Goal: Navigation & Orientation: Find specific page/section

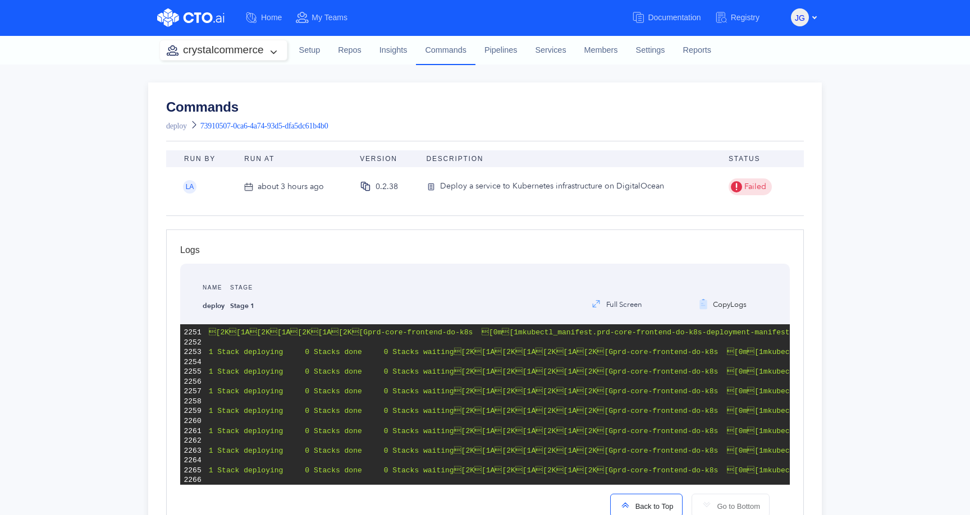
scroll to position [4874, 0]
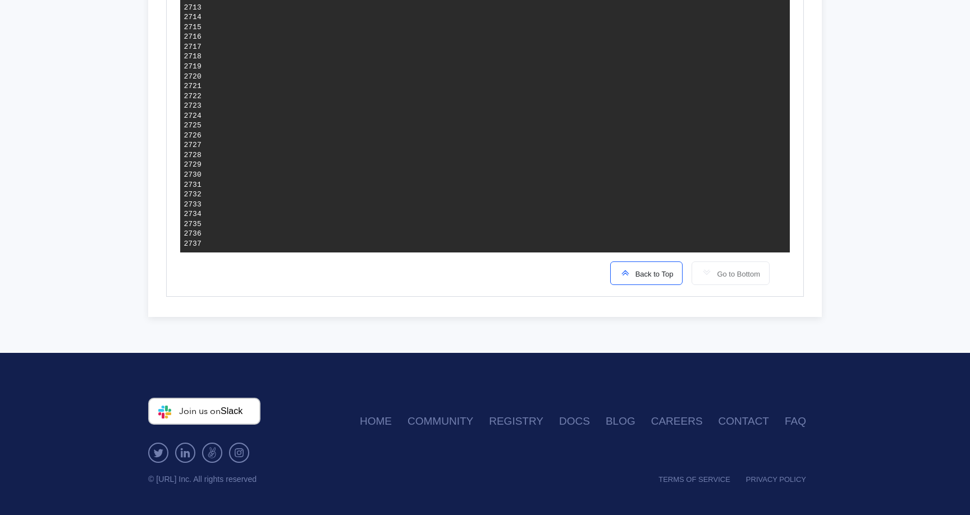
click at [642, 272] on span "Back to Top" at bounding box center [652, 274] width 43 height 8
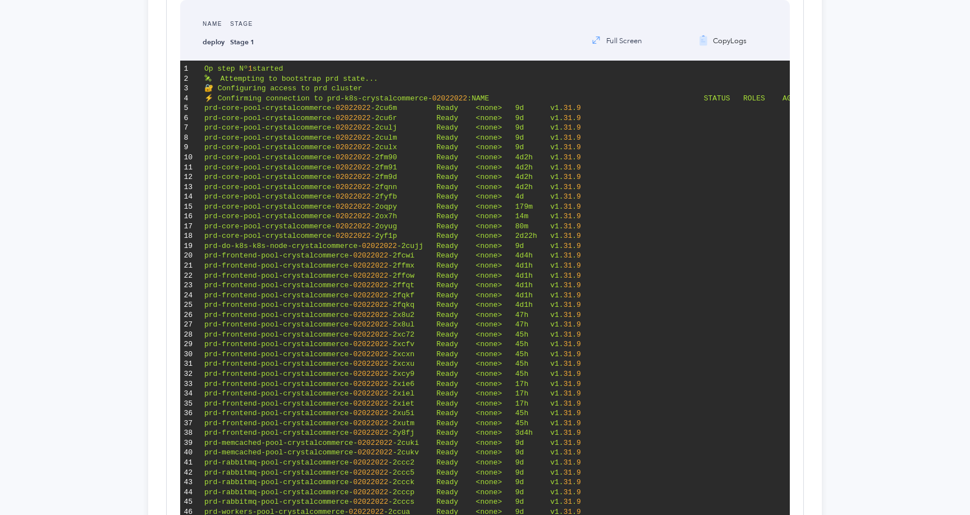
scroll to position [0, 0]
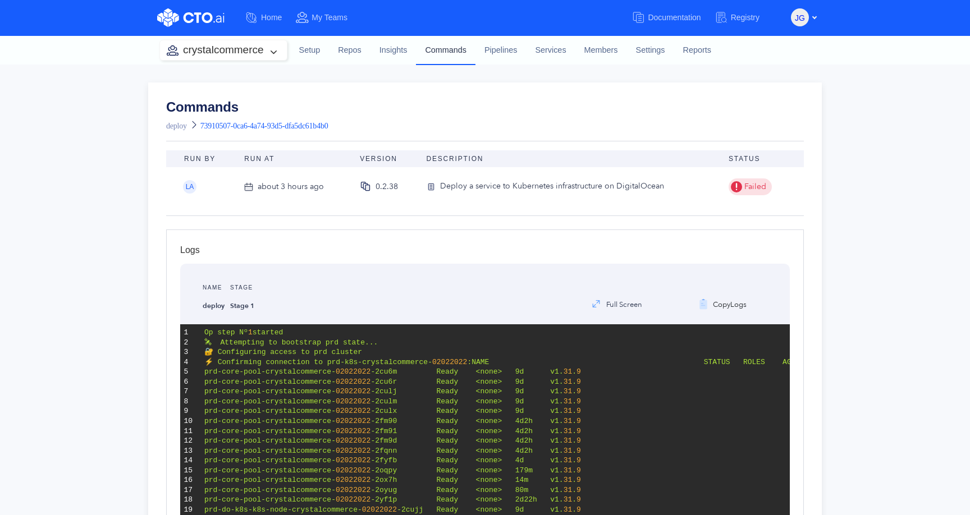
click at [439, 53] on link "Commands" at bounding box center [445, 49] width 59 height 29
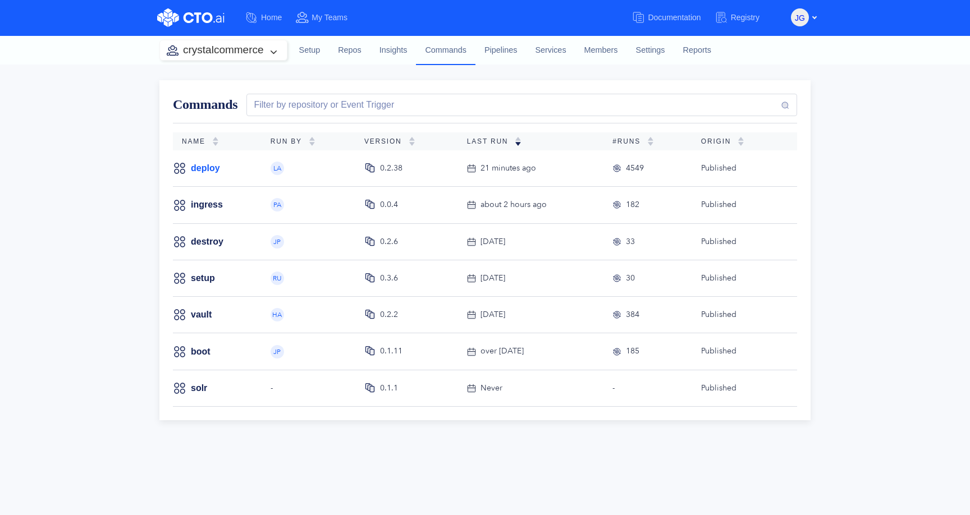
click at [213, 166] on link "deploy" at bounding box center [205, 168] width 29 height 12
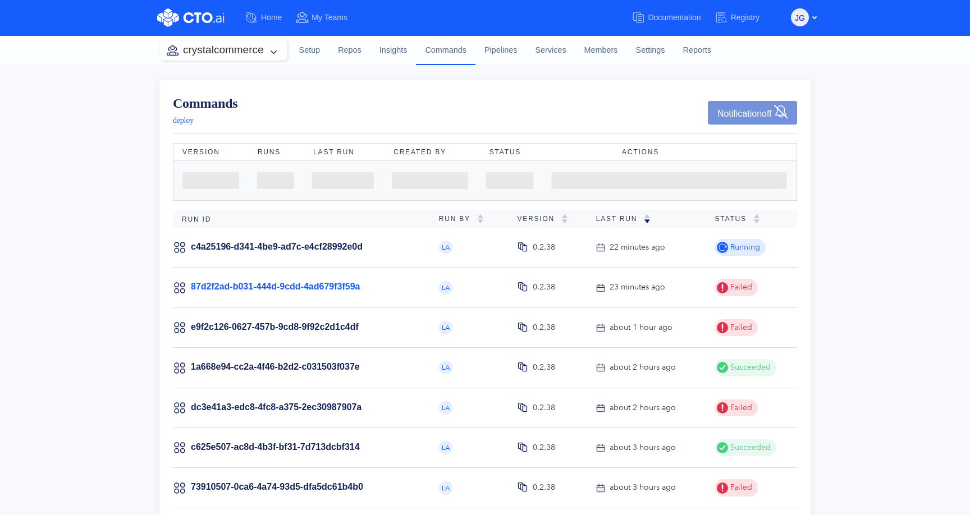
click at [293, 283] on link "87d2f2ad-b031-444d-9cdd-4ad679f3f59a" at bounding box center [275, 287] width 169 height 10
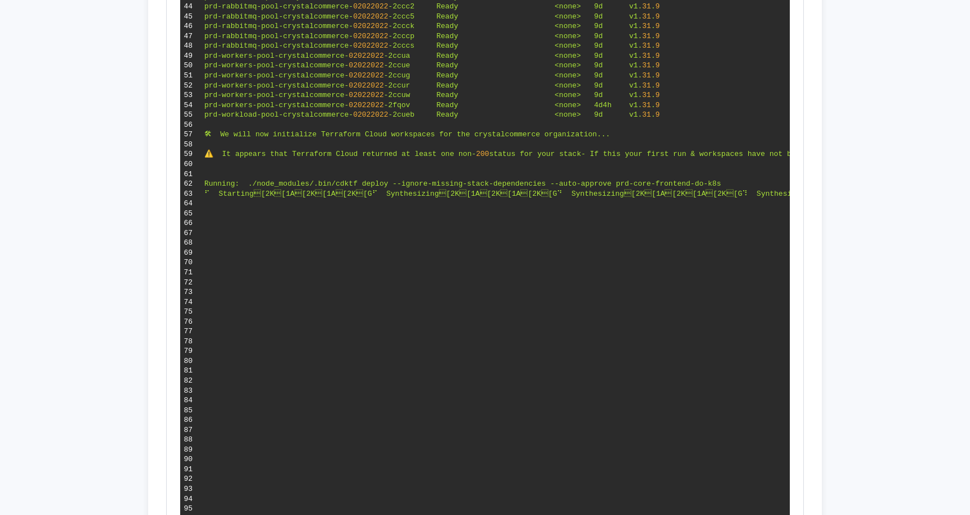
scroll to position [901, 0]
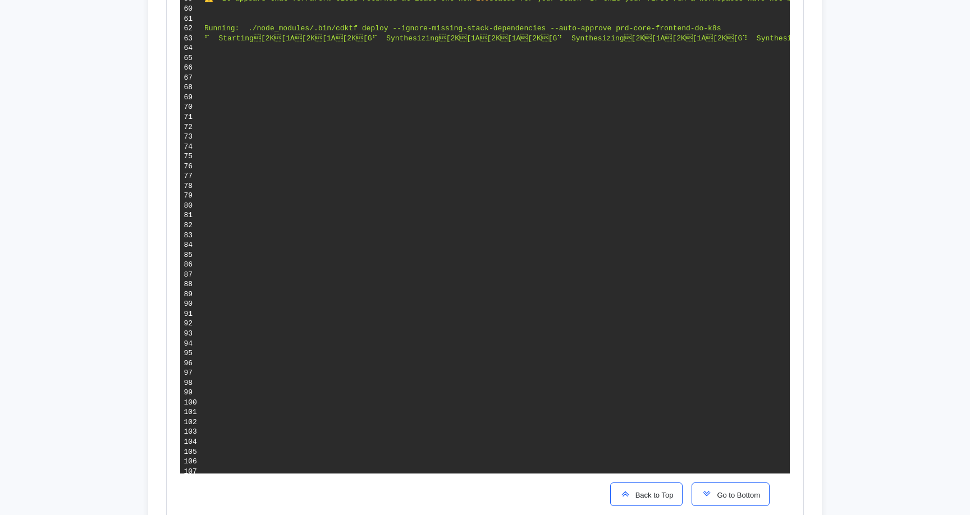
click at [726, 480] on div "Back to Top Go to Bottom" at bounding box center [689, 495] width 177 height 42
click at [728, 491] on span "Go to Bottom" at bounding box center [736, 495] width 48 height 8
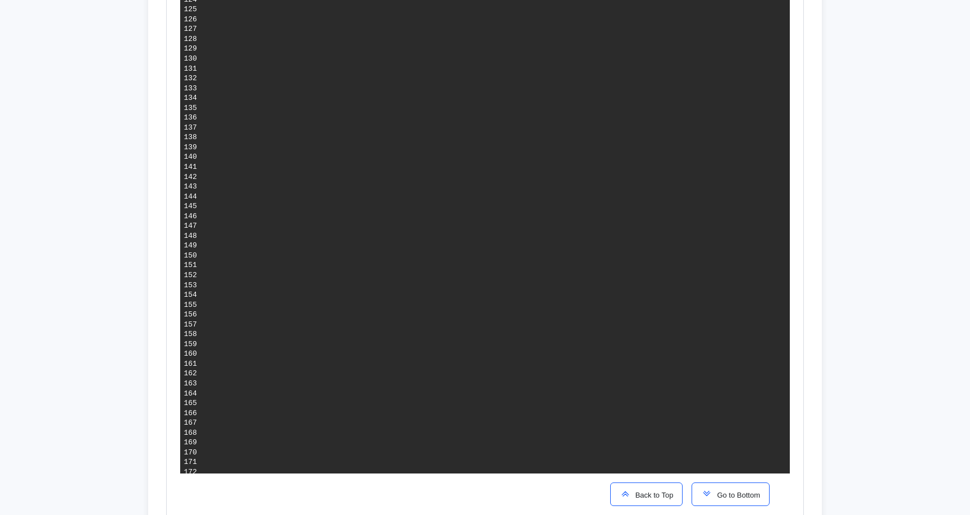
scroll to position [4037, 0]
click at [713, 493] on span "Go to Bottom" at bounding box center [736, 495] width 48 height 8
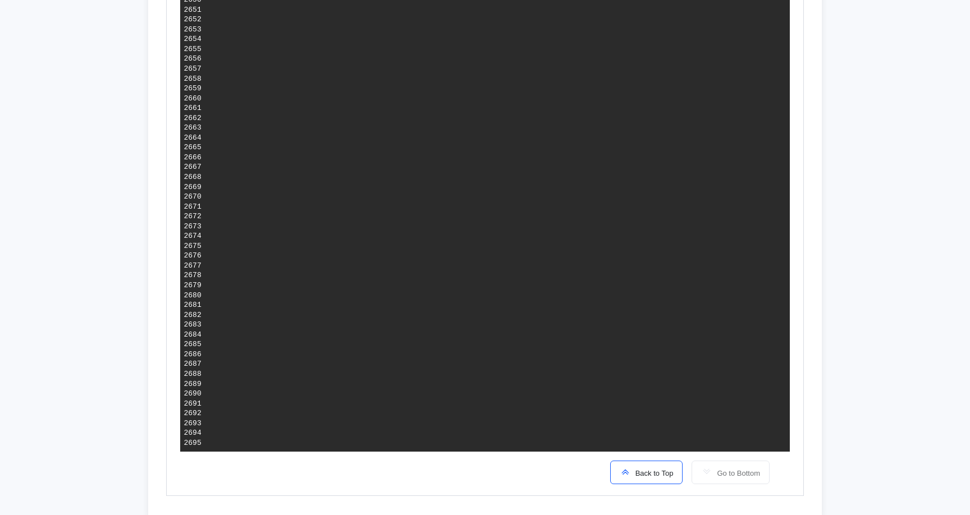
scroll to position [1800, 0]
click at [644, 469] on span "Back to Top" at bounding box center [652, 473] width 43 height 8
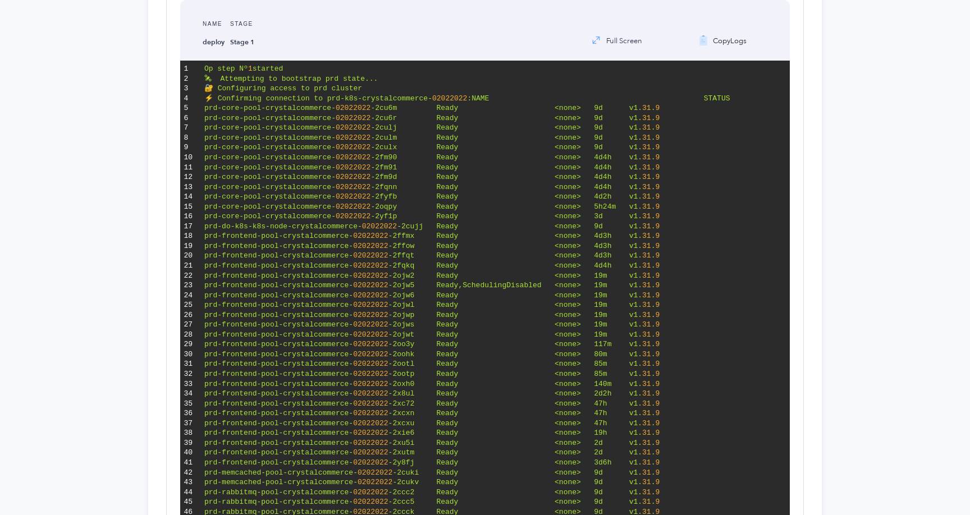
scroll to position [0, 0]
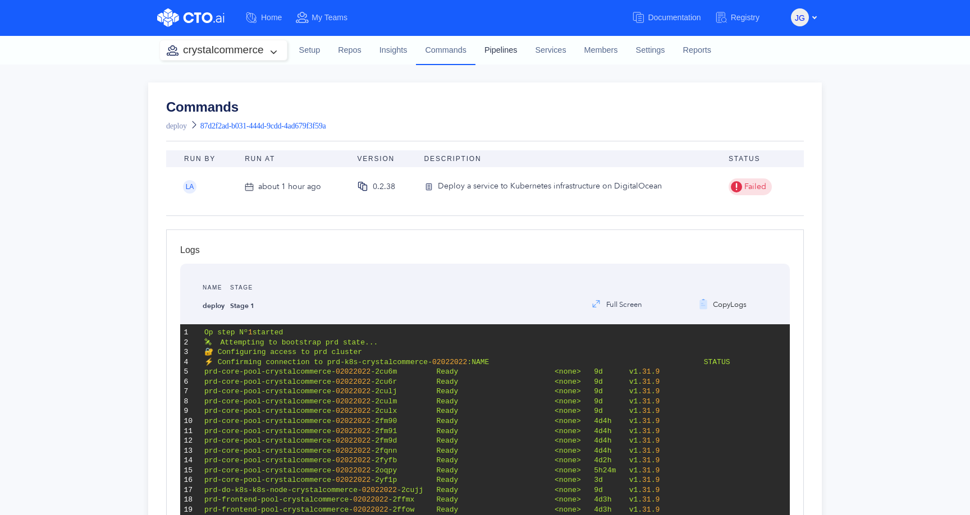
click at [502, 48] on link "Pipelines" at bounding box center [500, 50] width 50 height 30
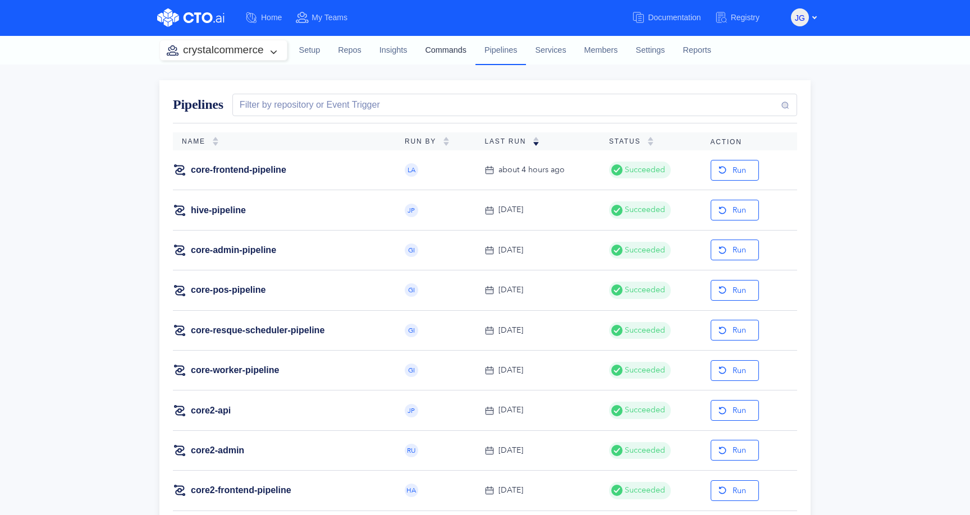
click at [453, 44] on link "Commands" at bounding box center [445, 50] width 59 height 30
